Goal: Navigation & Orientation: Find specific page/section

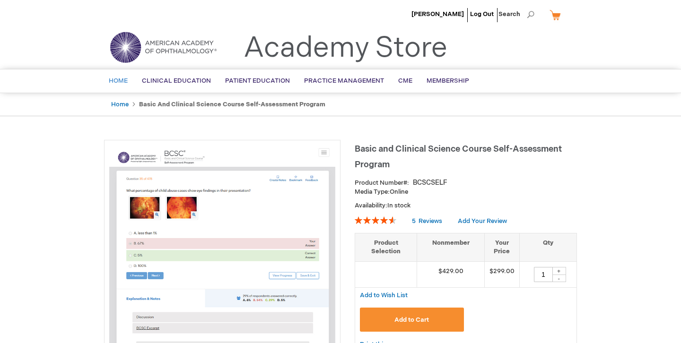
click at [125, 77] on link "Home" at bounding box center [118, 80] width 33 height 23
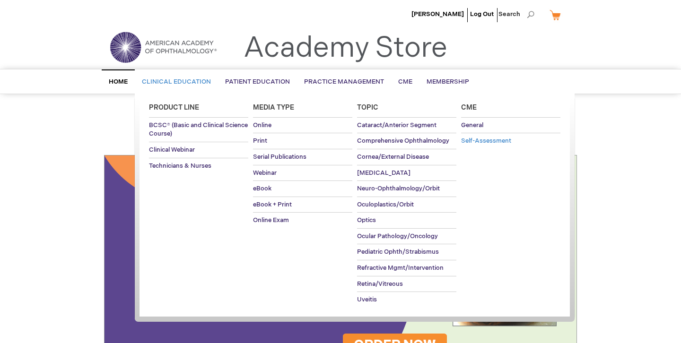
click at [492, 144] on span "Self-Assessment" at bounding box center [486, 141] width 50 height 8
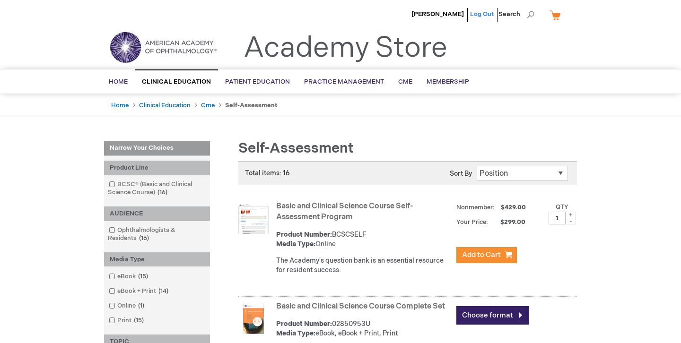
click at [487, 14] on link "Log Out" at bounding box center [482, 14] width 24 height 8
